Goal: Task Accomplishment & Management: Manage account settings

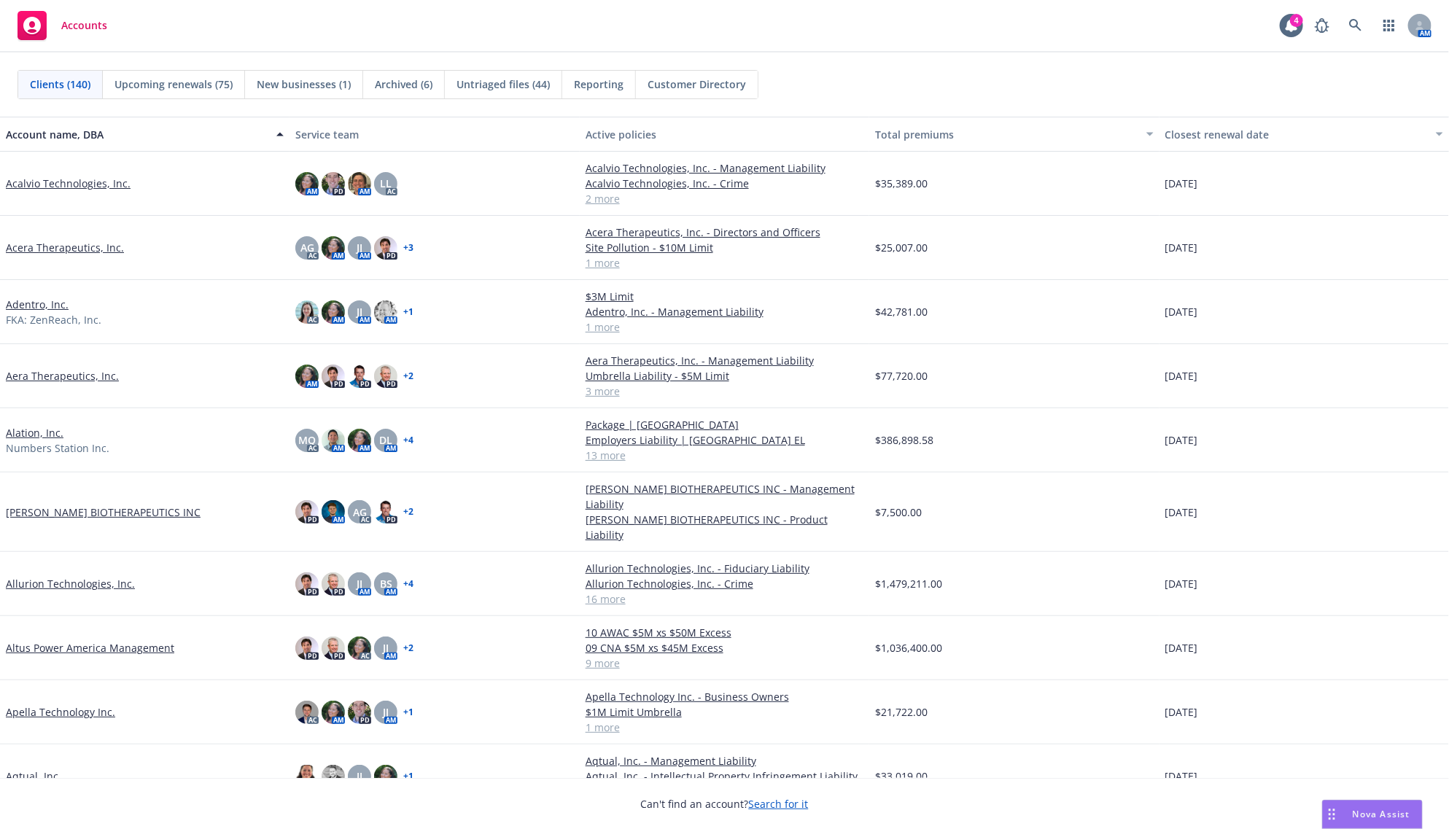
click at [1338, 26] on div "AM" at bounding box center [1369, 25] width 124 height 29
click at [1354, 20] on icon at bounding box center [1355, 25] width 13 height 13
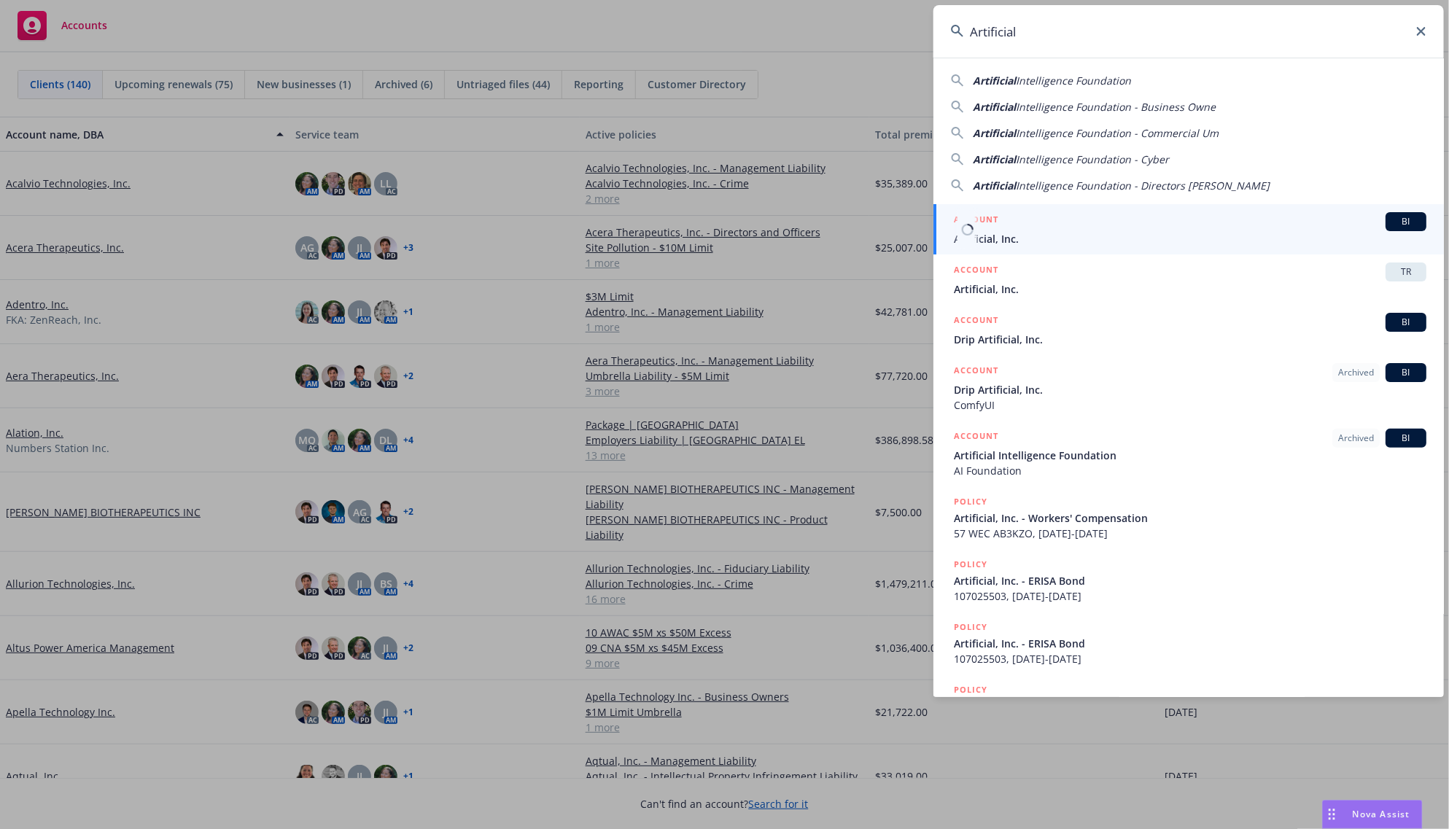
type input "Artificial"
click at [1011, 231] on span "Artificial, Inc." at bounding box center [1190, 238] width 472 height 15
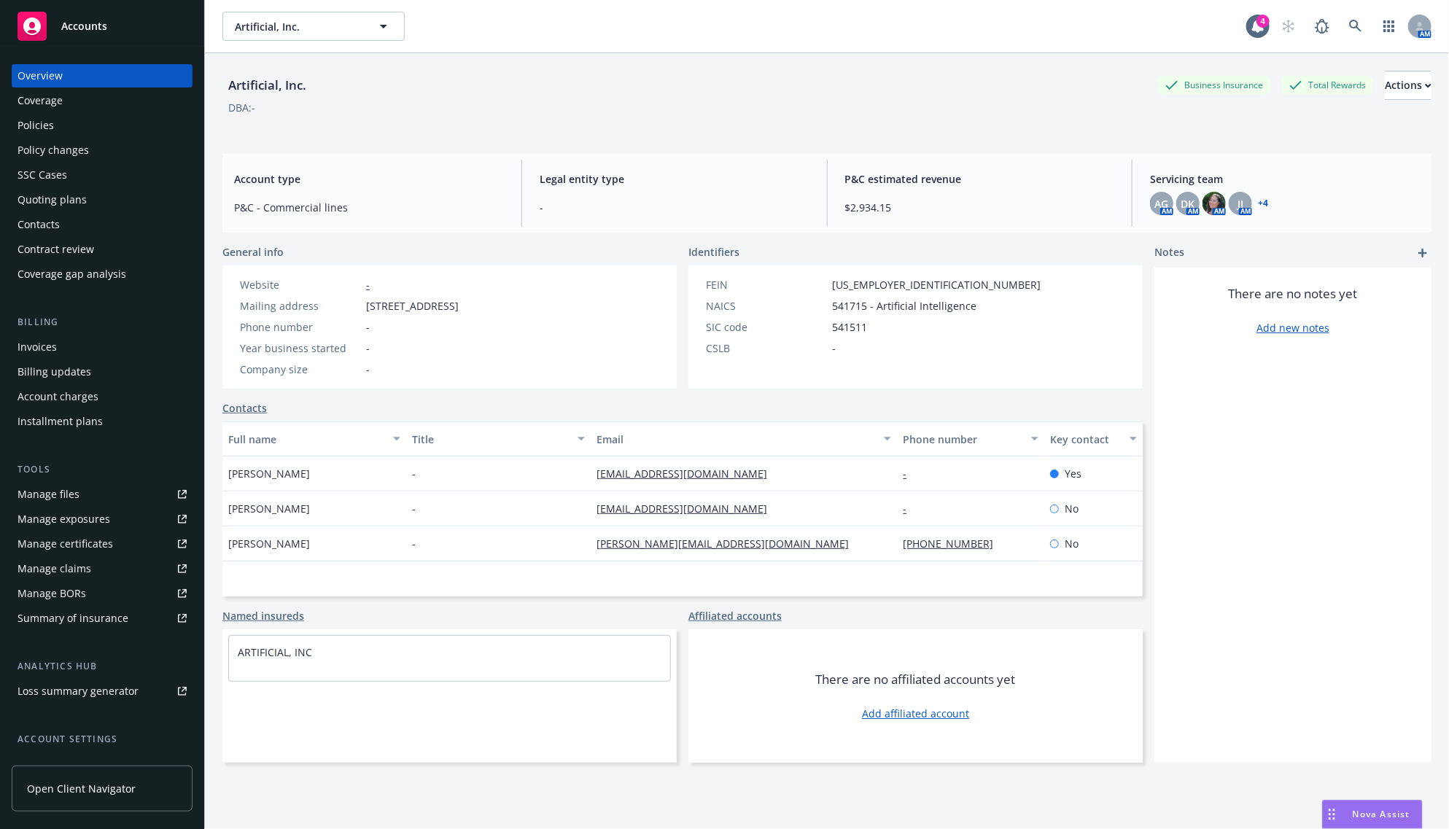
click at [81, 125] on div "Policies" at bounding box center [101, 125] width 169 height 23
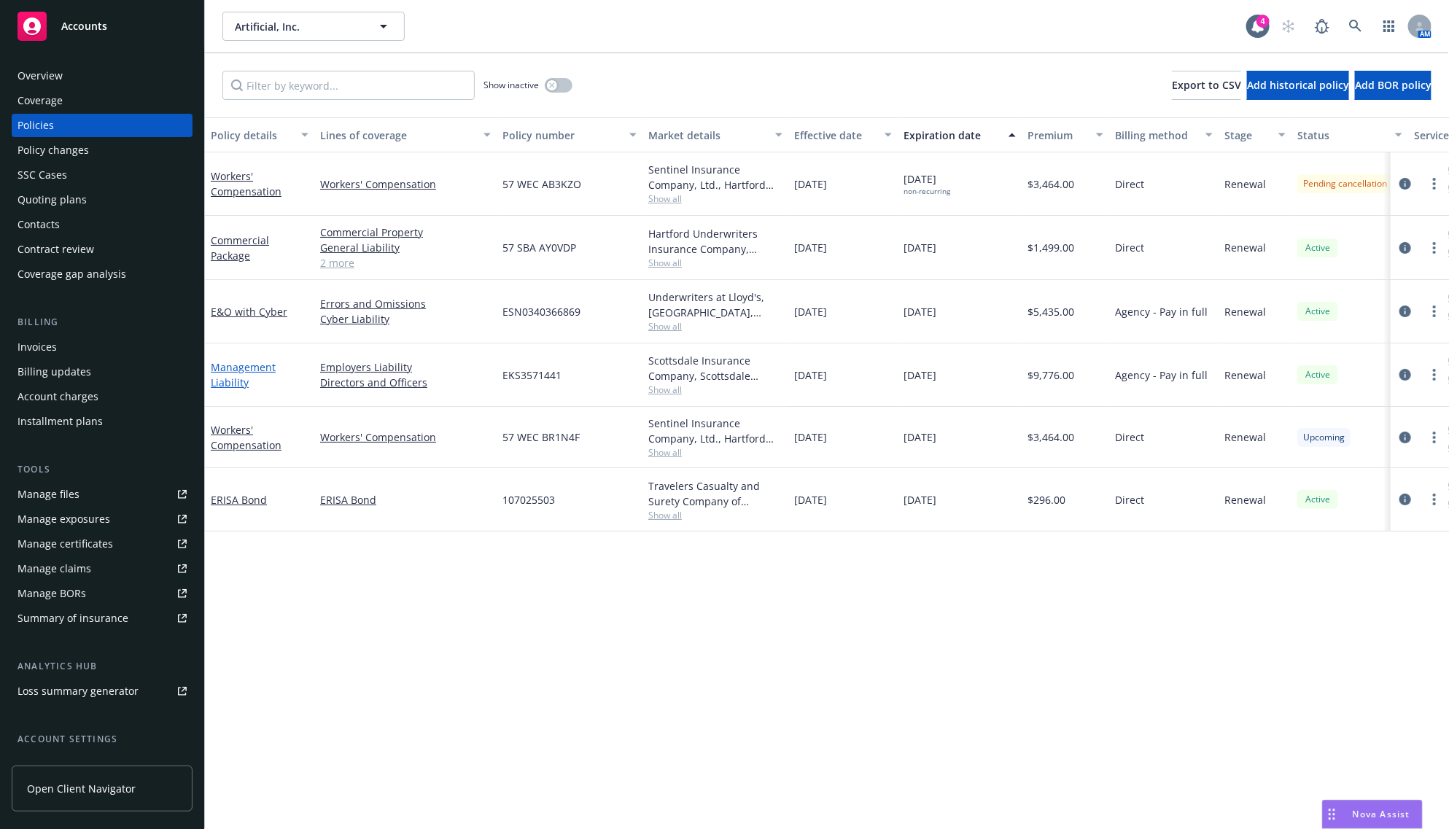
click at [221, 376] on link "Management Liability" at bounding box center [243, 374] width 65 height 29
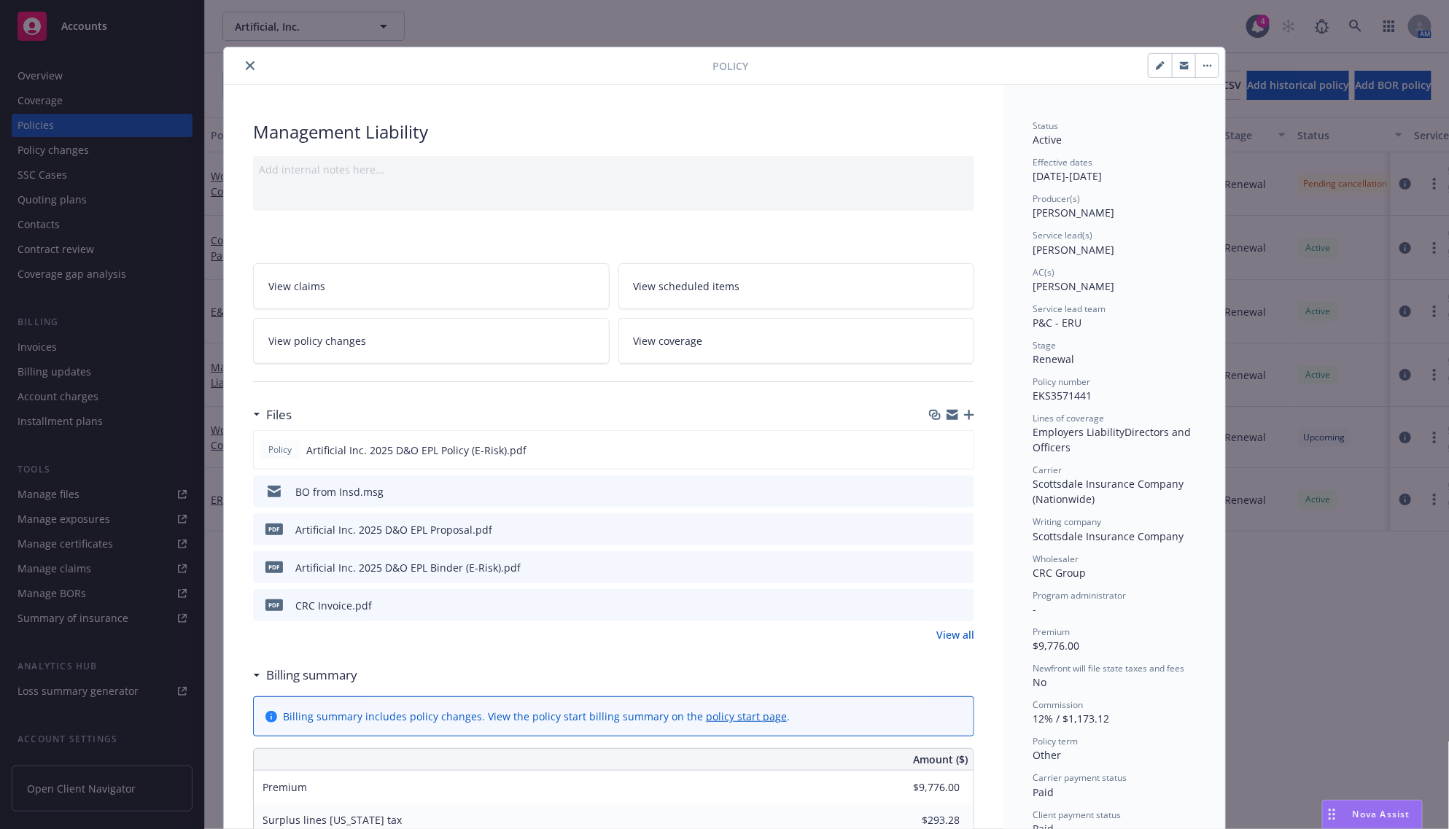
click at [242, 71] on button "close" at bounding box center [249, 65] width 17 height 17
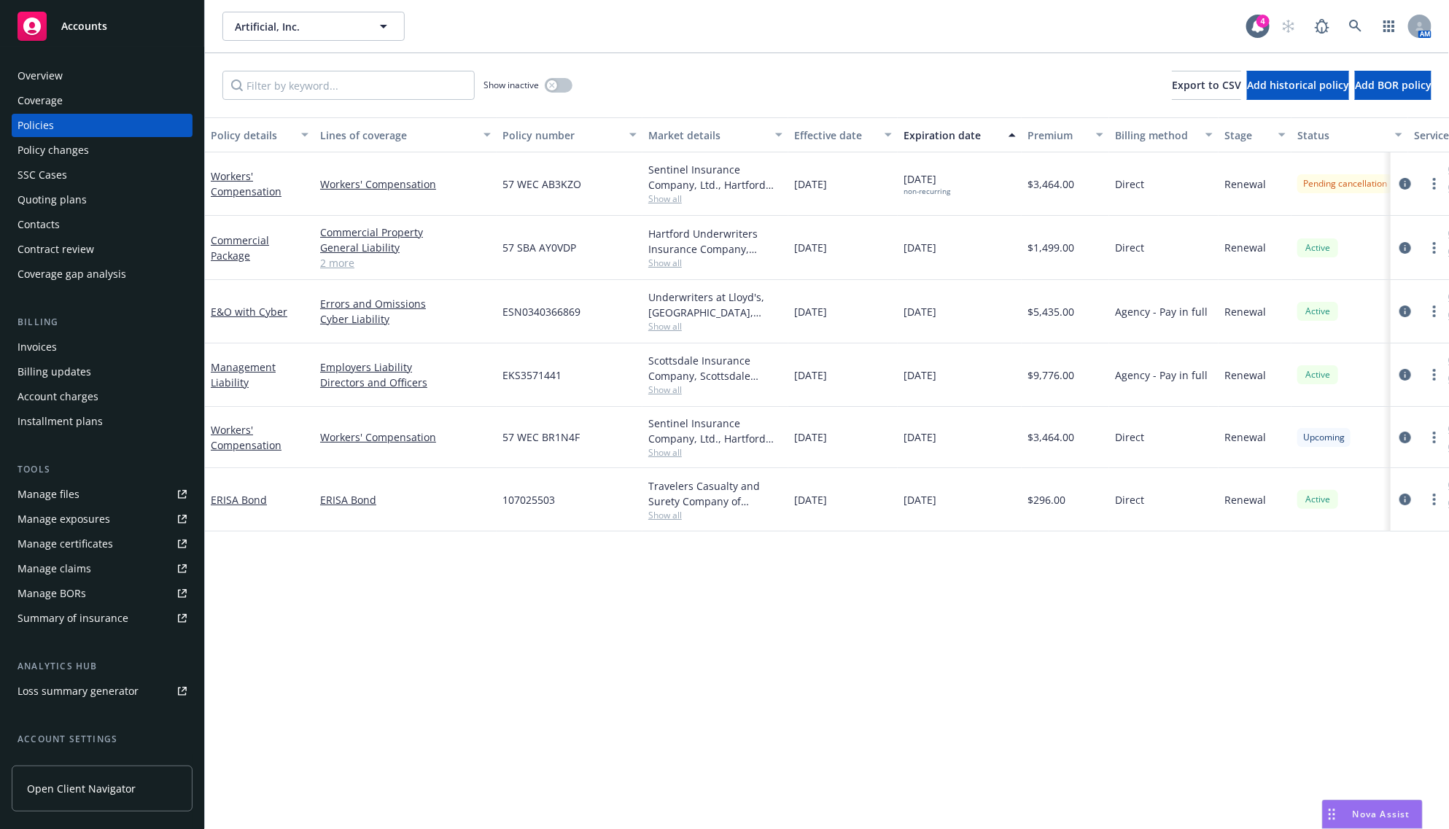
click at [84, 70] on div "Overview" at bounding box center [101, 75] width 169 height 23
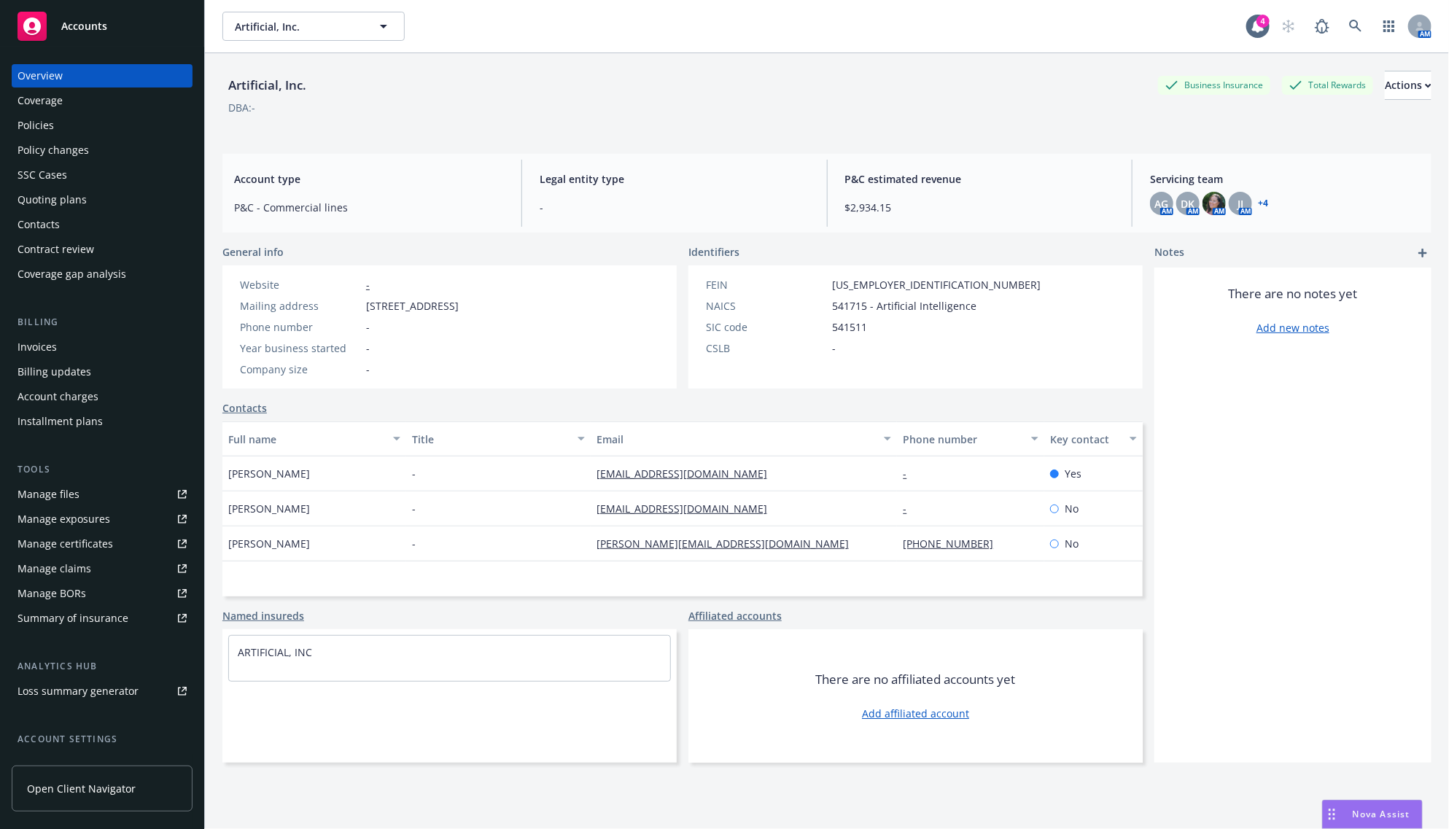
click at [1258, 202] on link "+ 4" at bounding box center [1263, 203] width 10 height 9
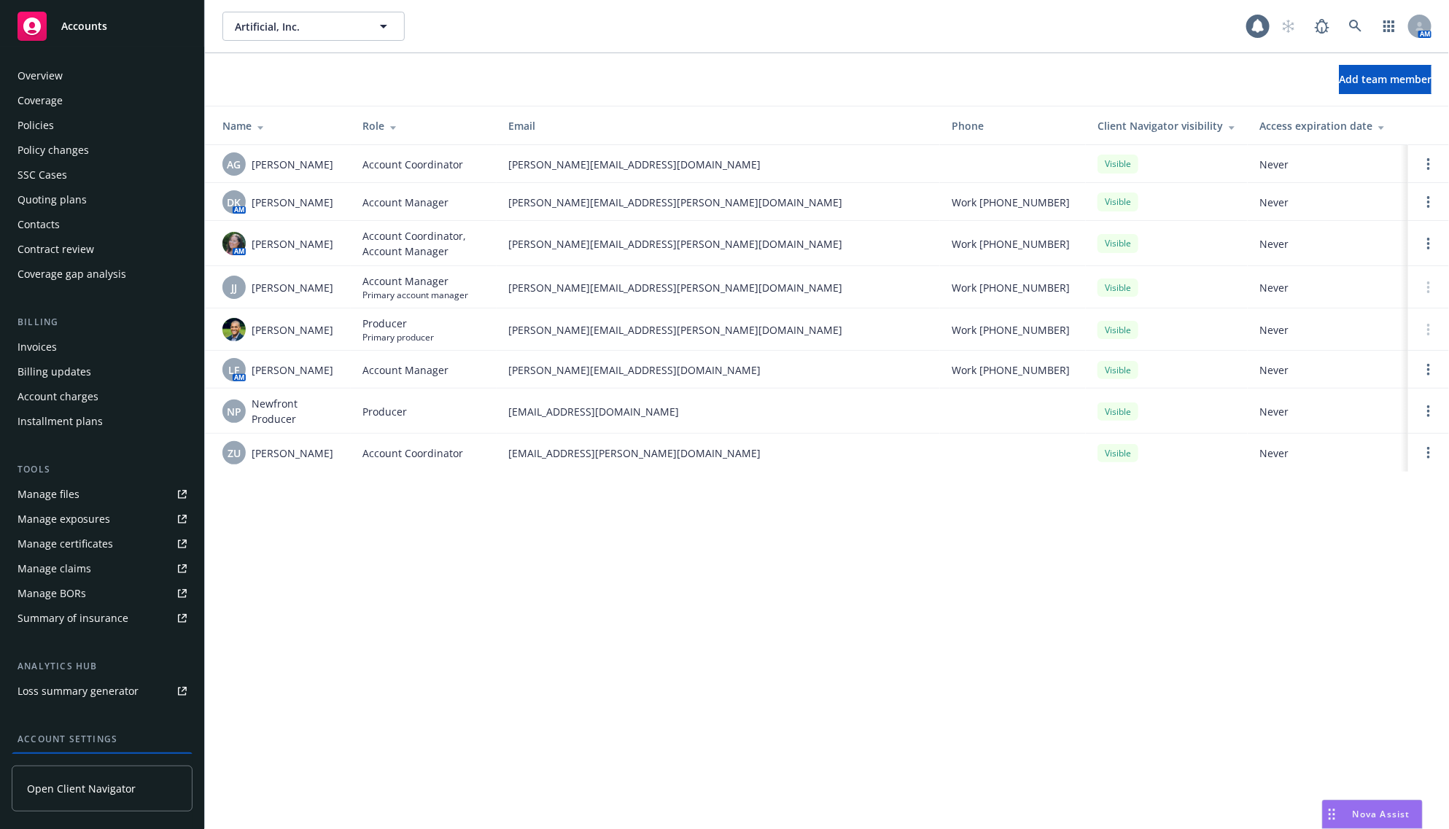
scroll to position [120, 0]
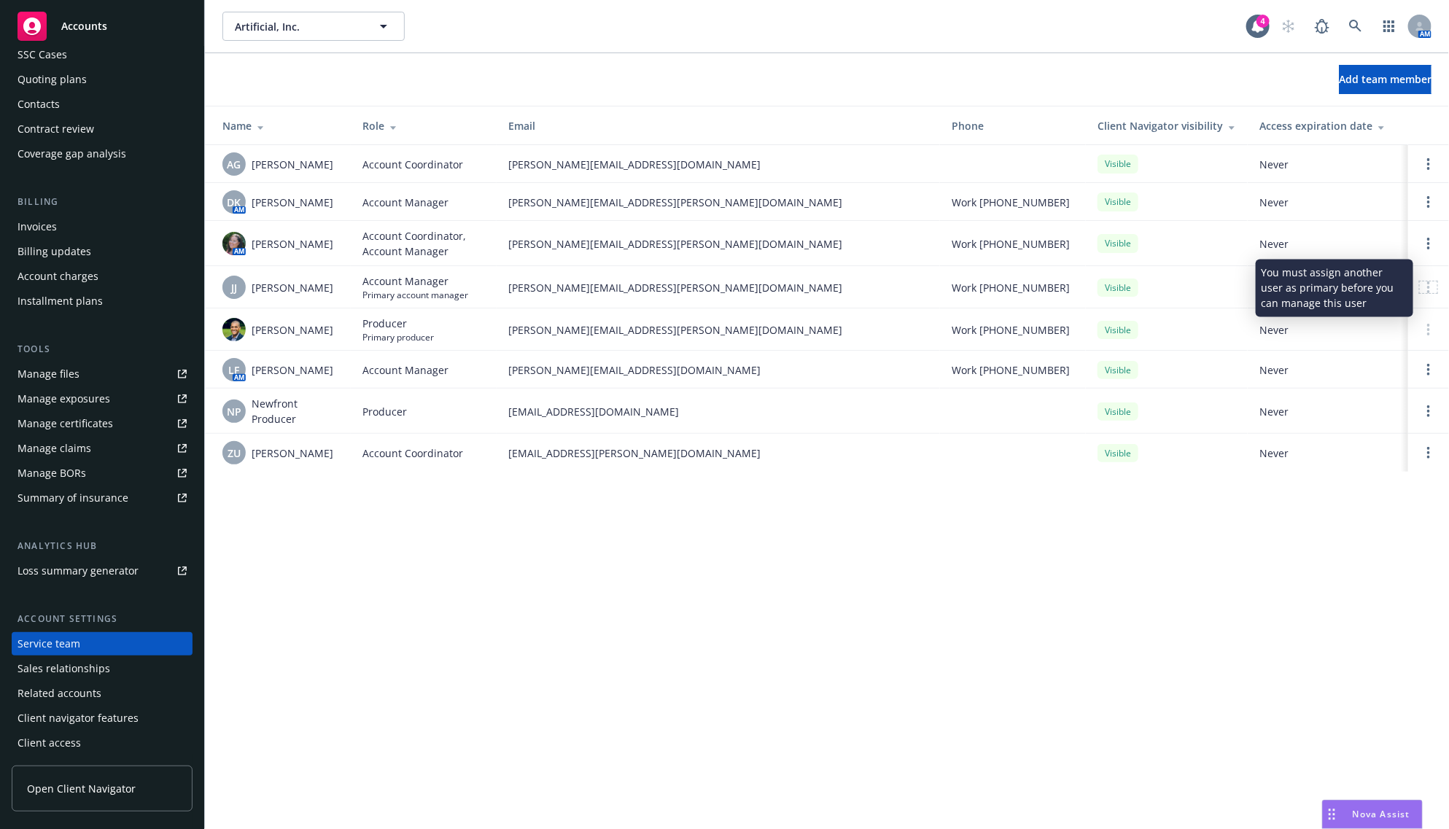
click at [1423, 289] on div at bounding box center [1428, 287] width 17 height 12
click at [1430, 201] on icon "Open options" at bounding box center [1428, 202] width 3 height 12
click at [842, 462] on td "zach.uranga@newfront.com" at bounding box center [718, 453] width 443 height 38
click at [762, 47] on div "Artificial, Inc. Artificial, Inc. 4 AM" at bounding box center [827, 26] width 1244 height 52
